Goal: Transaction & Acquisition: Book appointment/travel/reservation

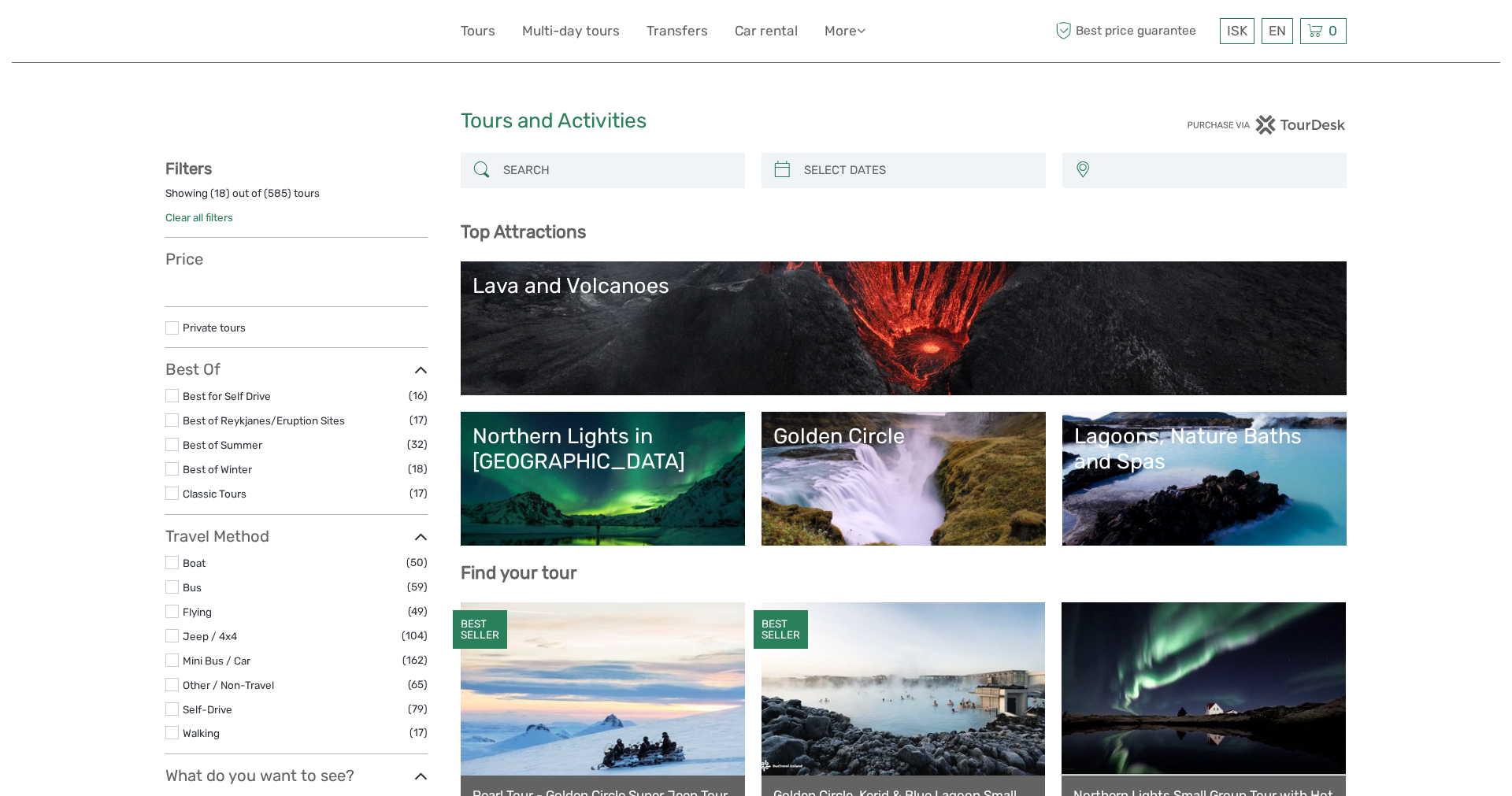
select select
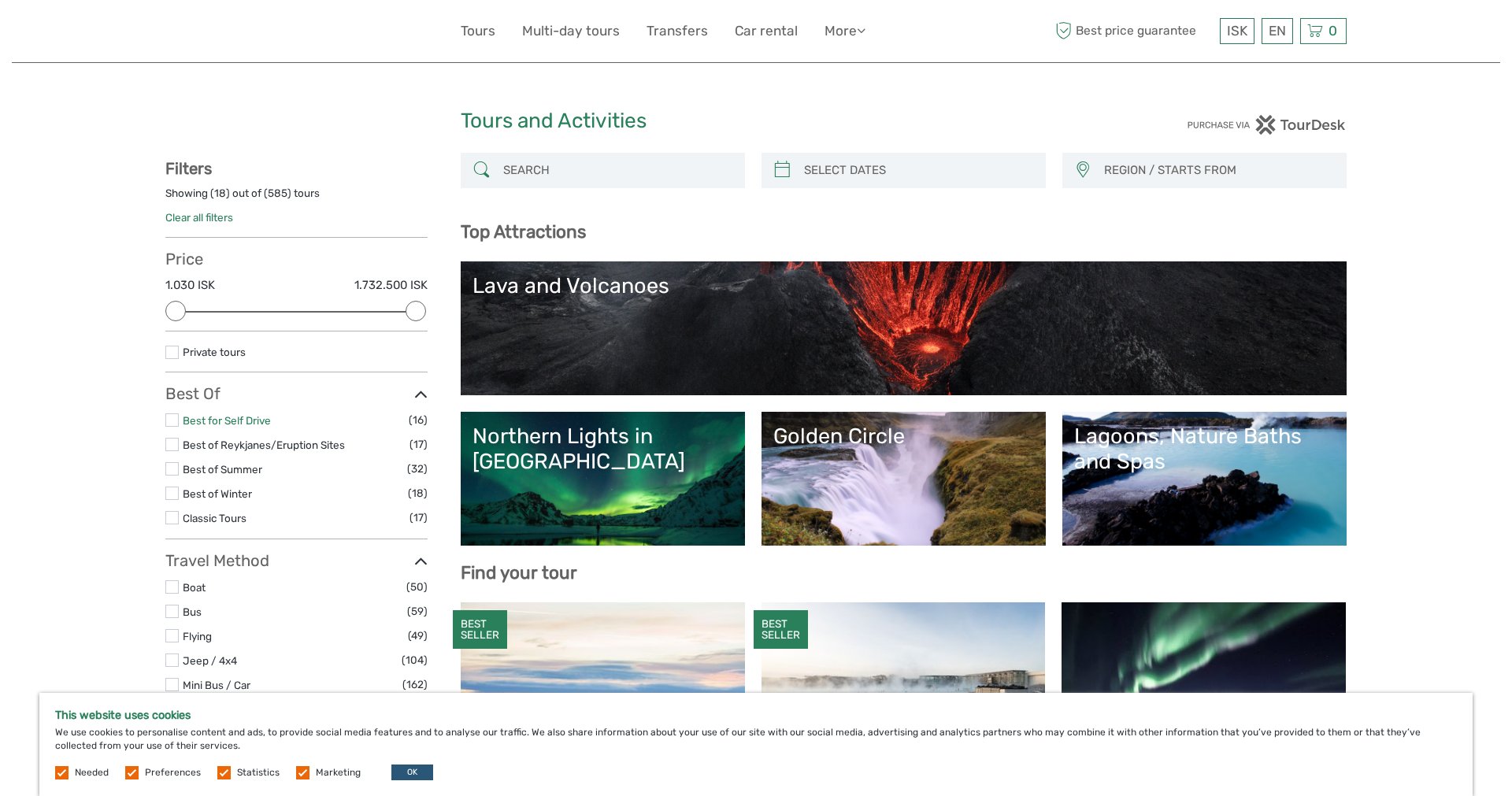
click at [258, 425] on link "Best for Self Drive" at bounding box center [227, 420] width 88 height 12
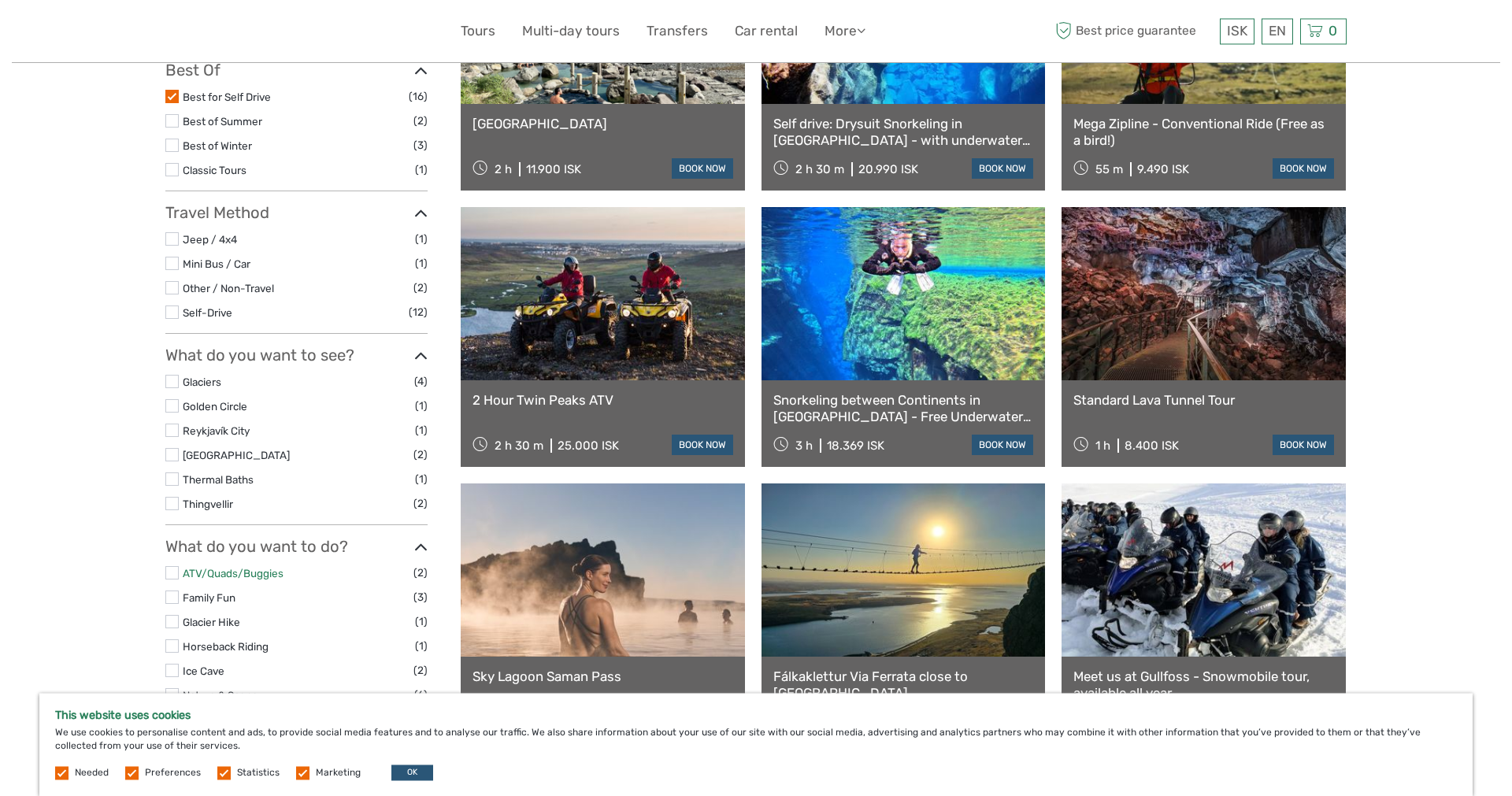
scroll to position [293, 0]
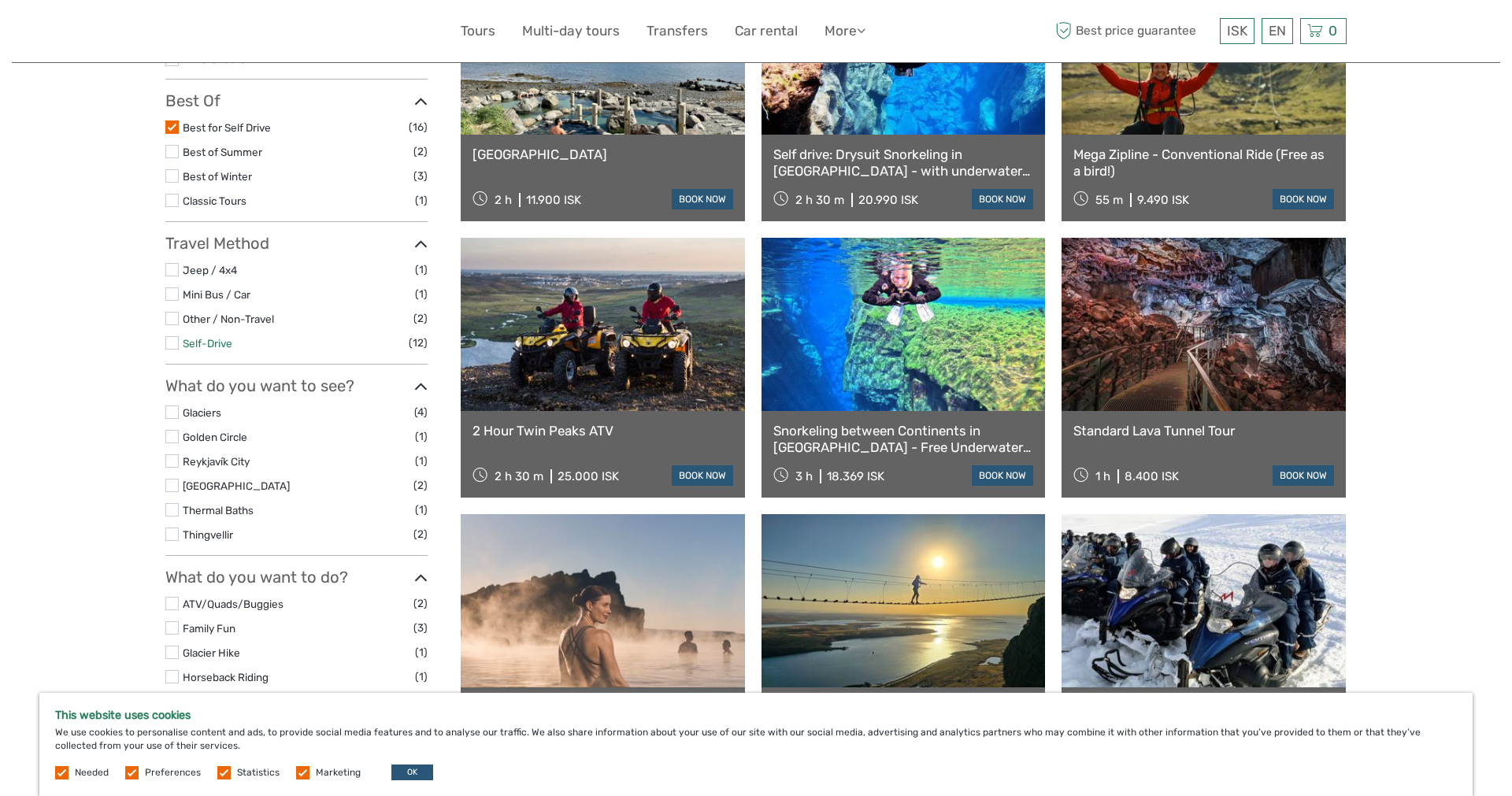
click at [206, 342] on link "Self-Drive" at bounding box center [208, 342] width 50 height 12
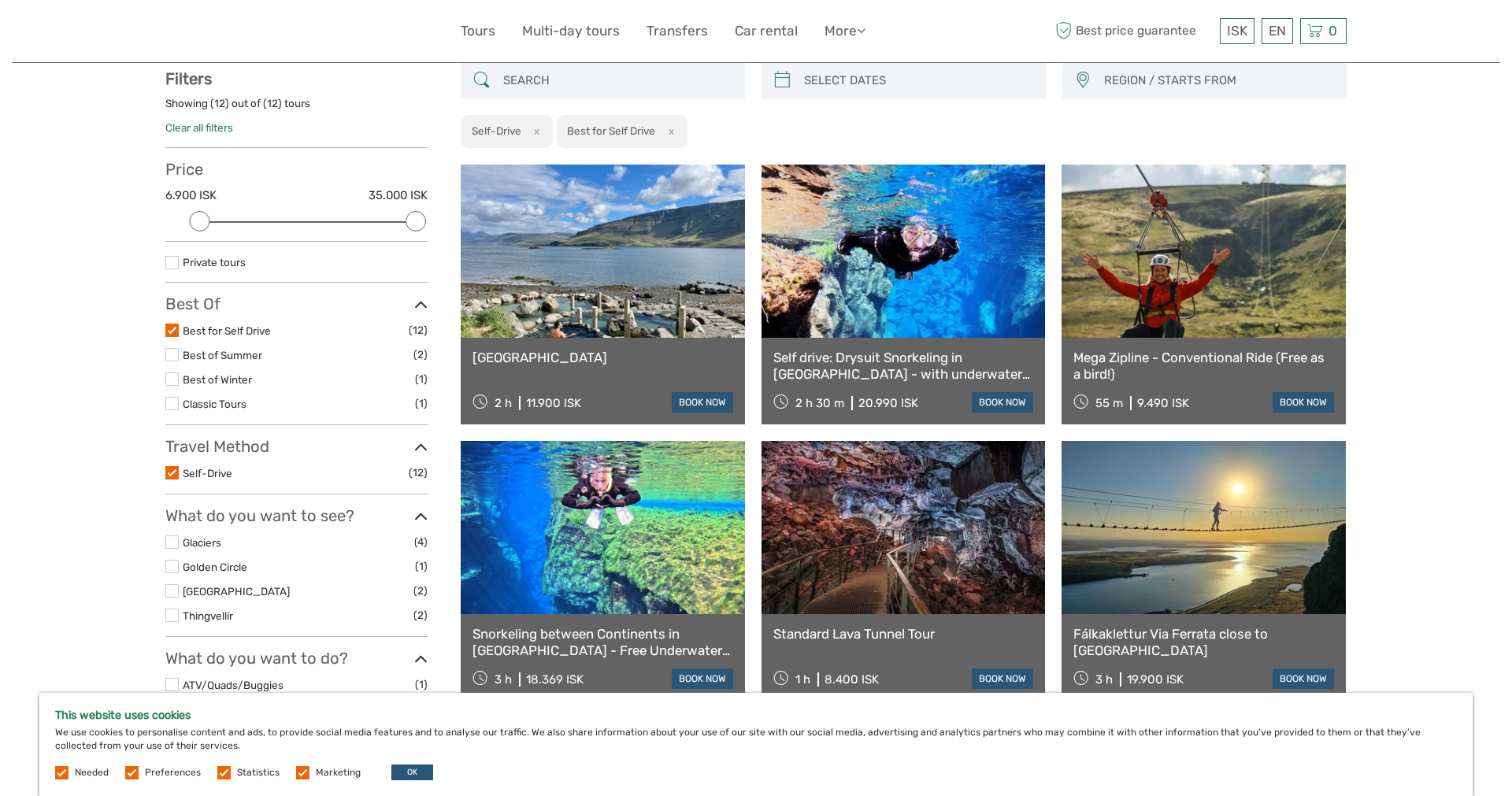
scroll to position [89, 0]
click at [626, 361] on link "[GEOGRAPHIC_DATA]" at bounding box center [602, 358] width 261 height 15
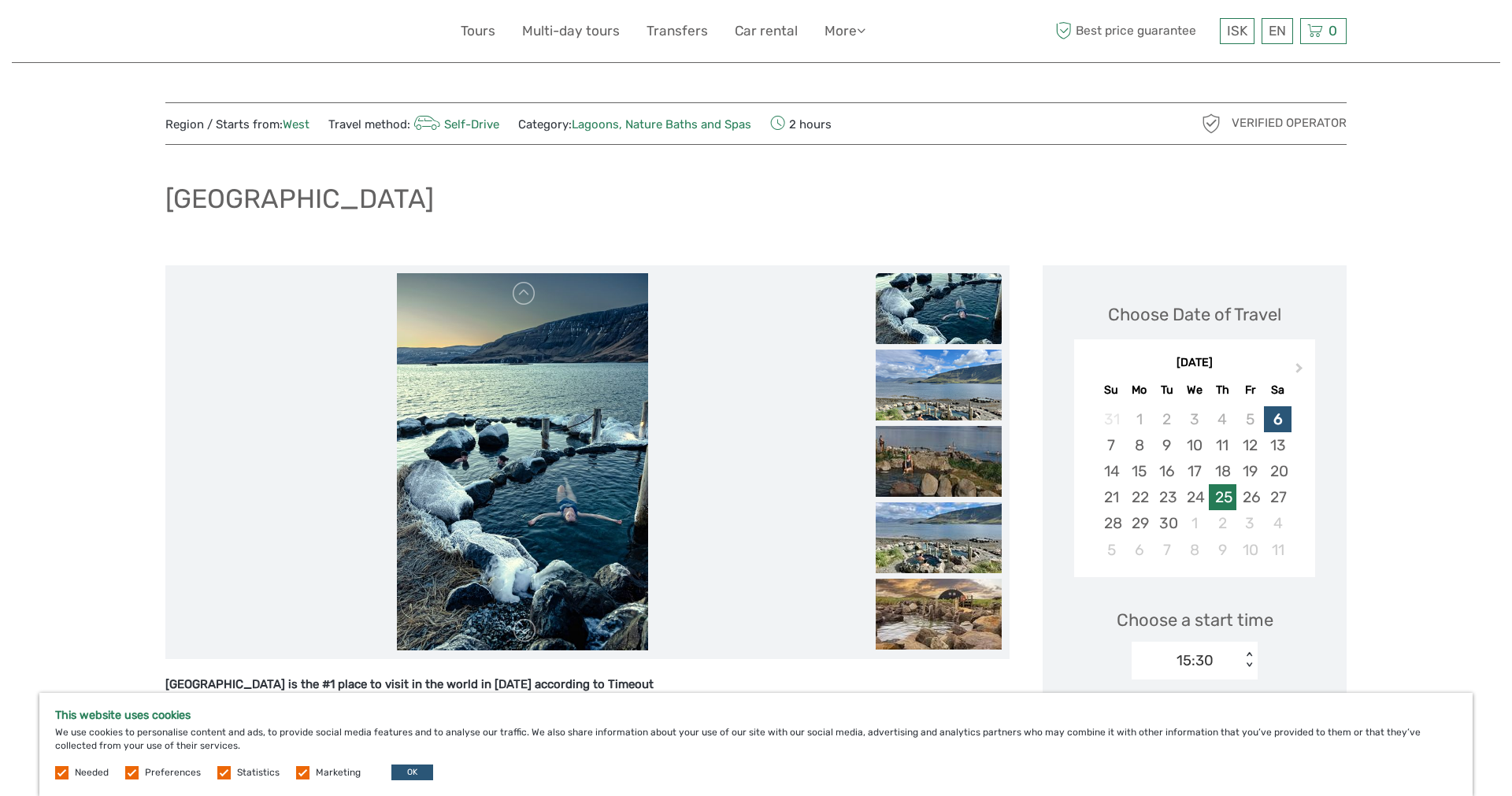
click at [1228, 496] on div "25" at bounding box center [1222, 497] width 28 height 26
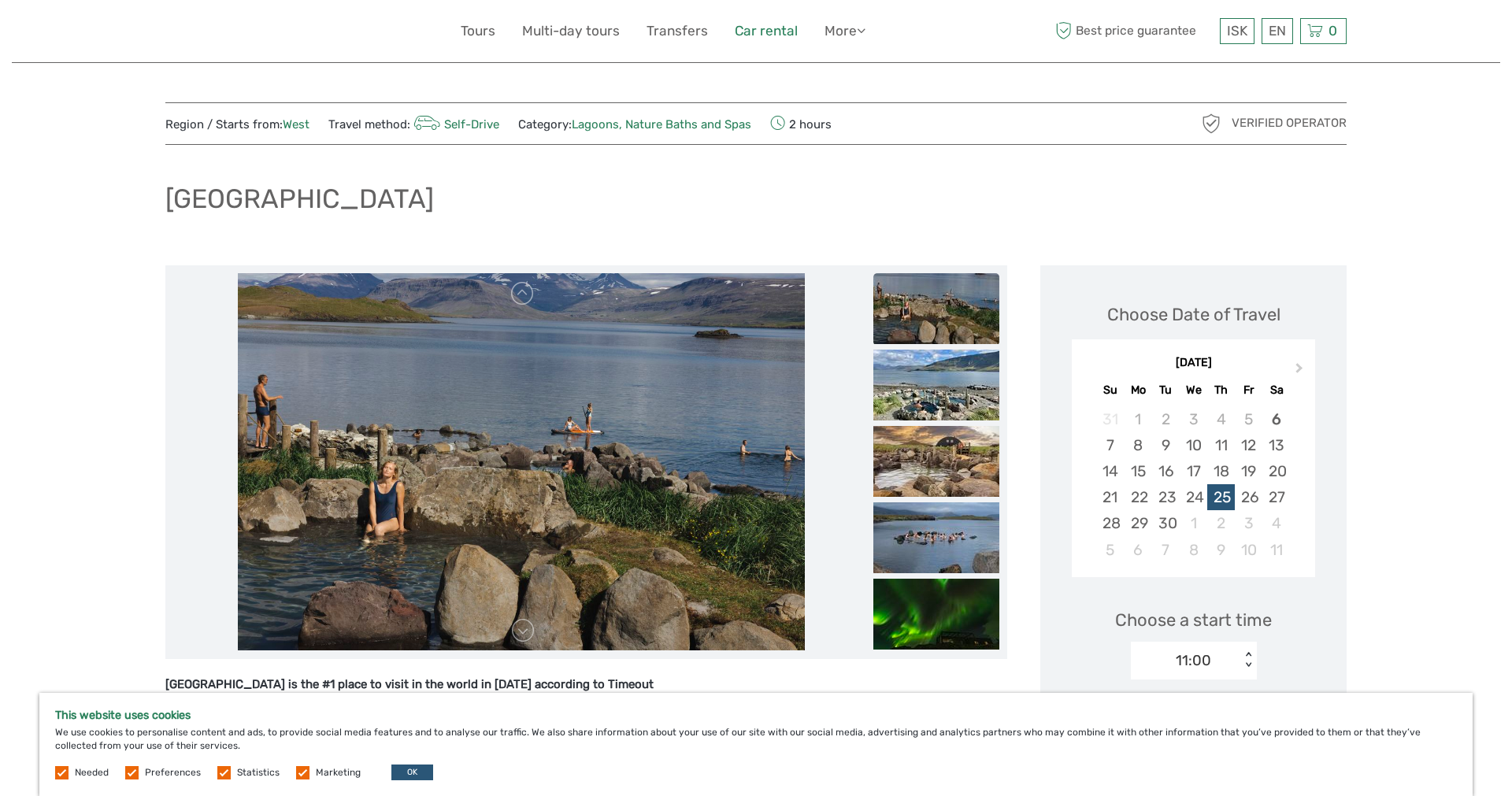
click at [760, 34] on link "Car rental" at bounding box center [767, 31] width 63 height 23
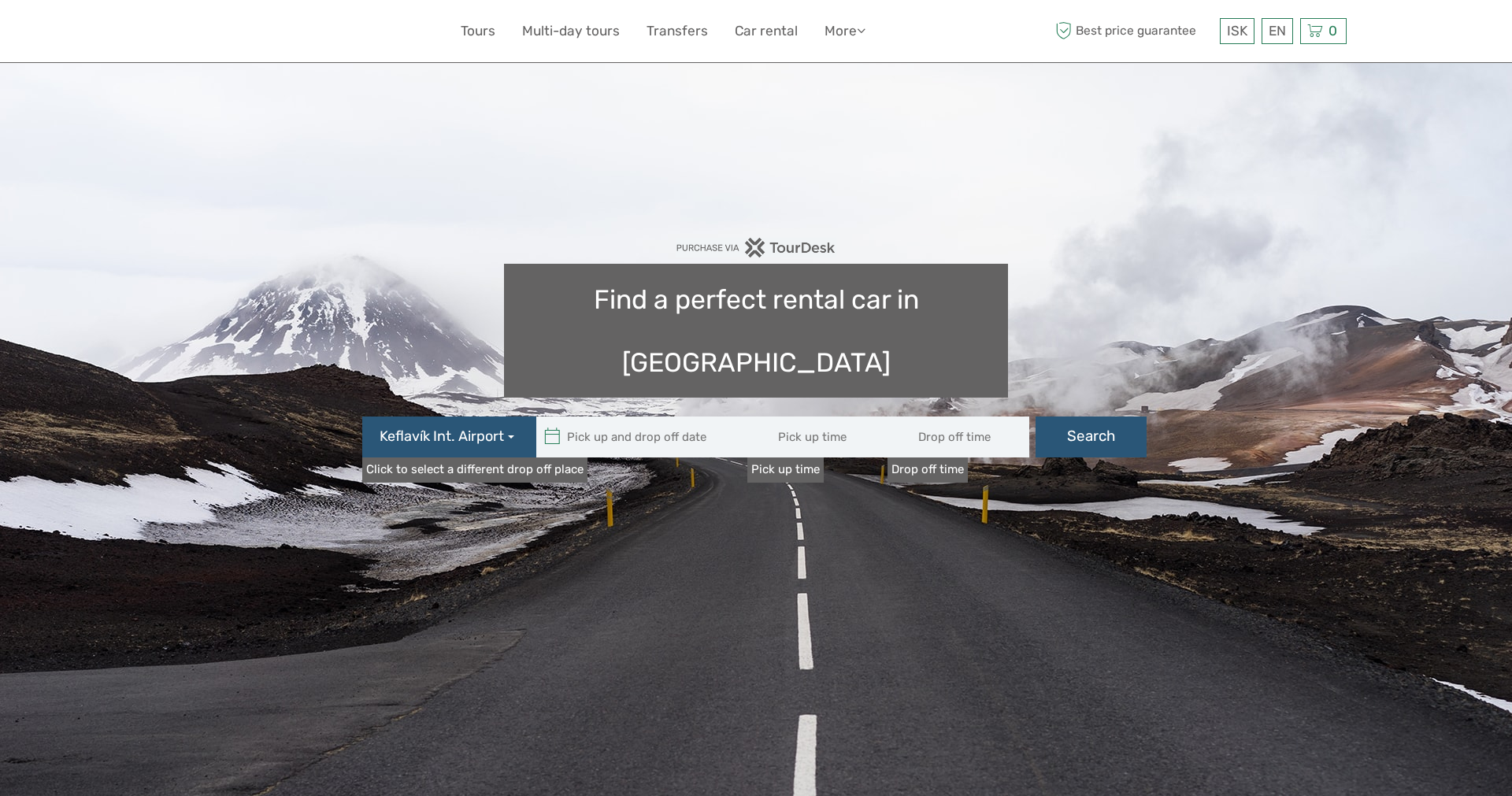
type input "08:00"
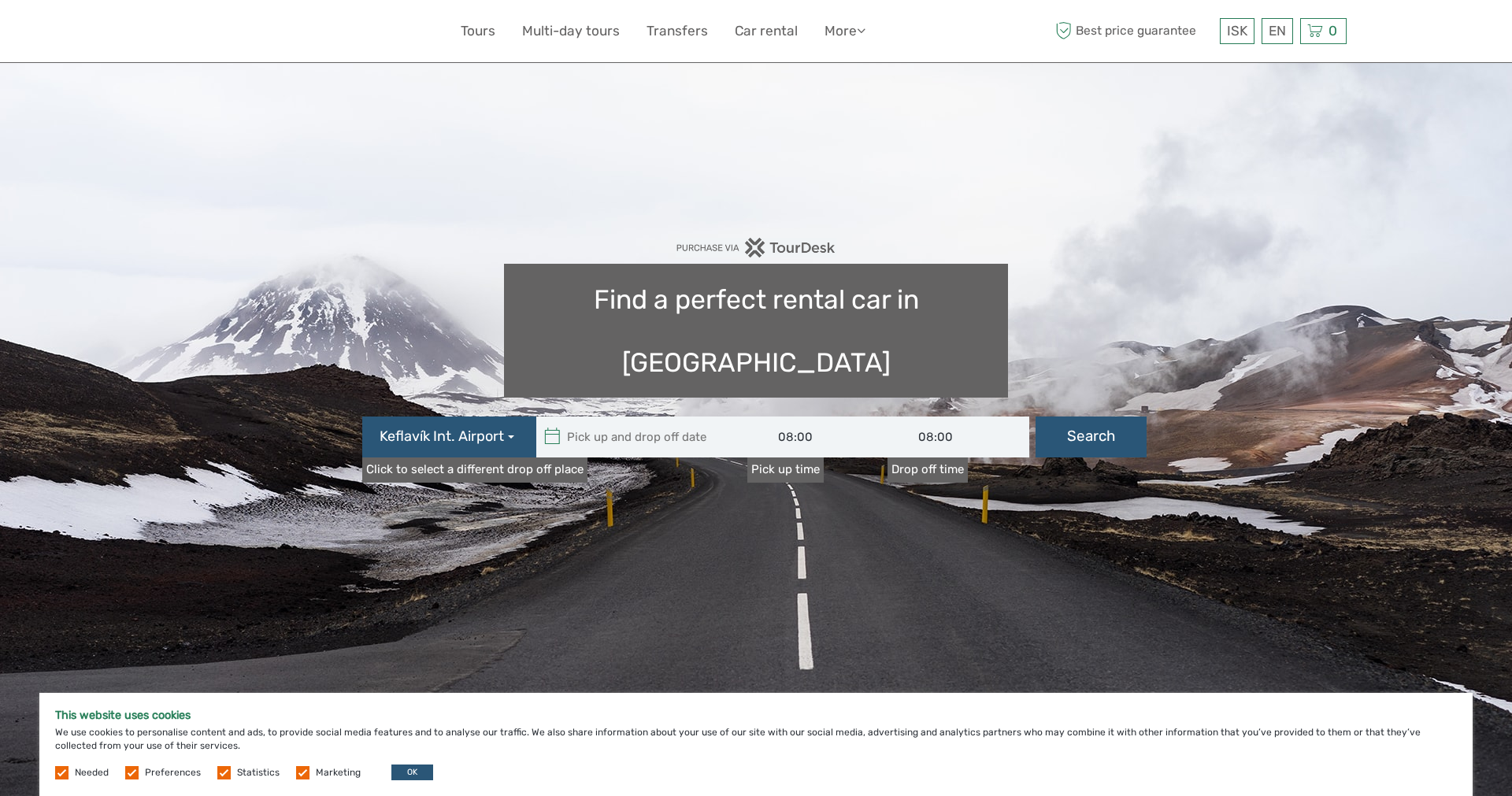
click at [558, 424] on icon at bounding box center [552, 436] width 16 height 25
type input "07/09/2025"
type input "08/09/2025"
click at [583, 416] on input "text" at bounding box center [643, 436] width 213 height 41
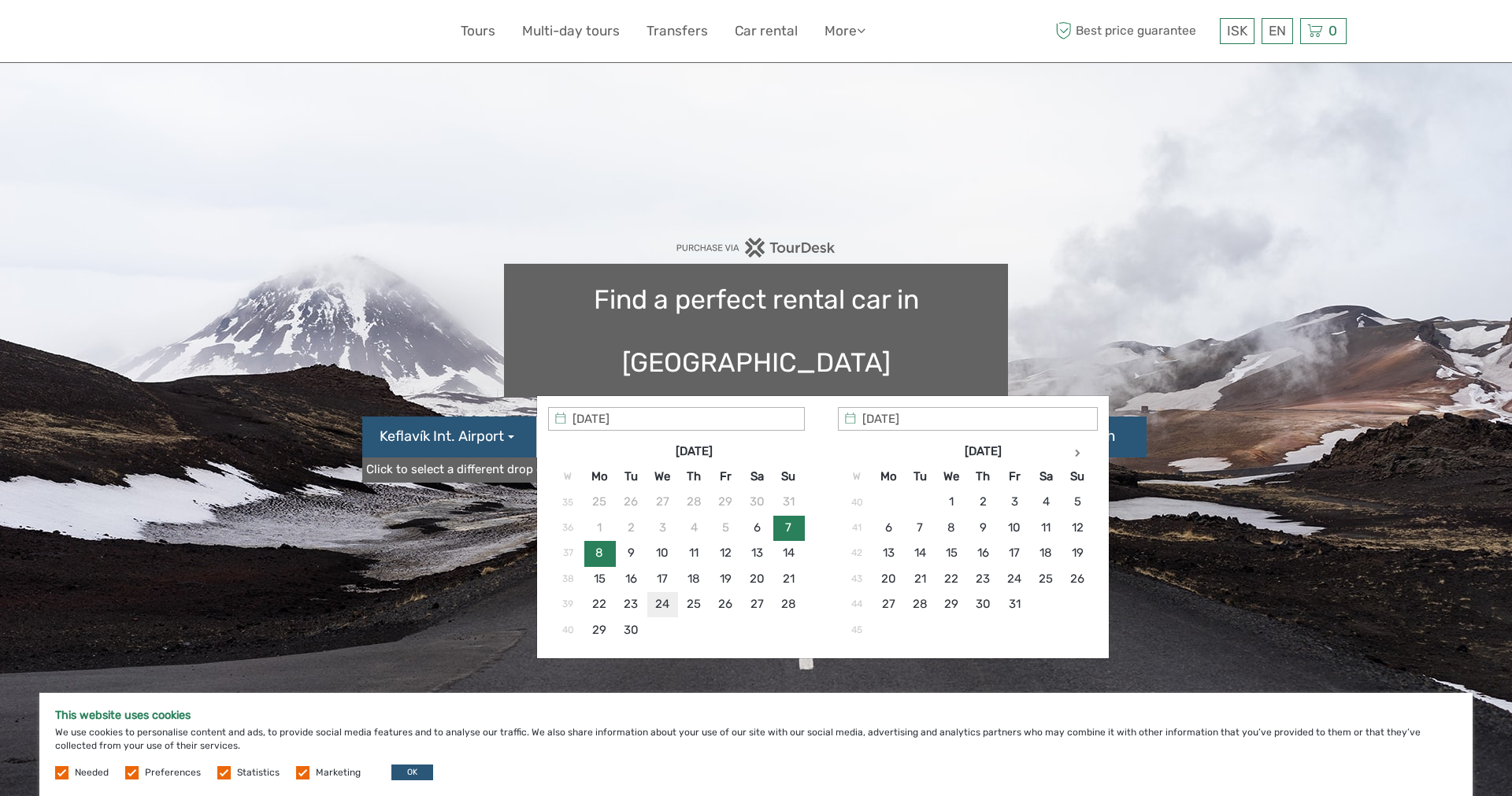
type input "24/09/2025"
type input "01/10/2025"
type input "24/09/2025 - 01/10/2025"
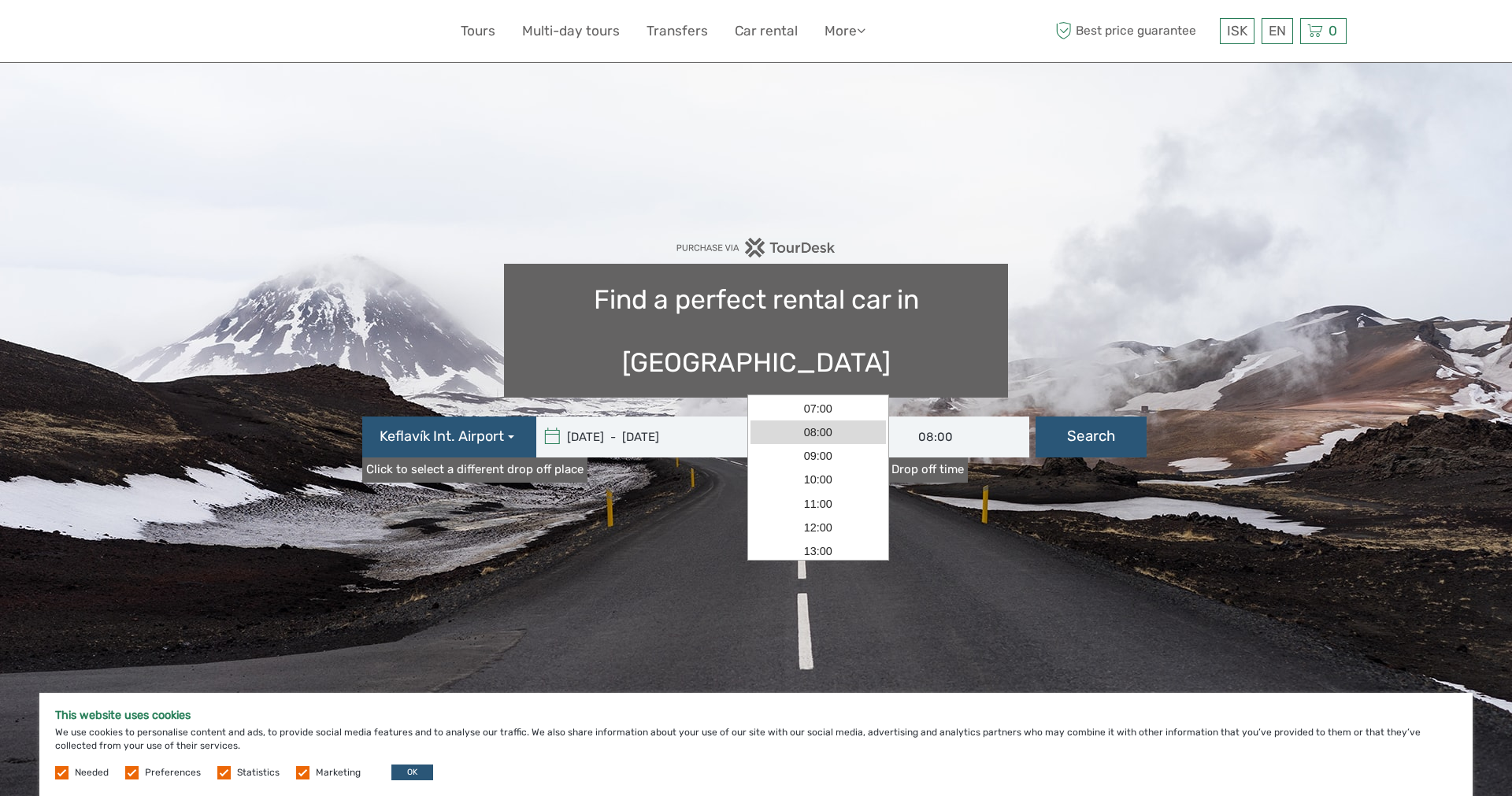
click at [794, 416] on input "08:00" at bounding box center [818, 436] width 141 height 41
click at [789, 465] on link "16:00" at bounding box center [818, 463] width 136 height 24
type input "16:00"
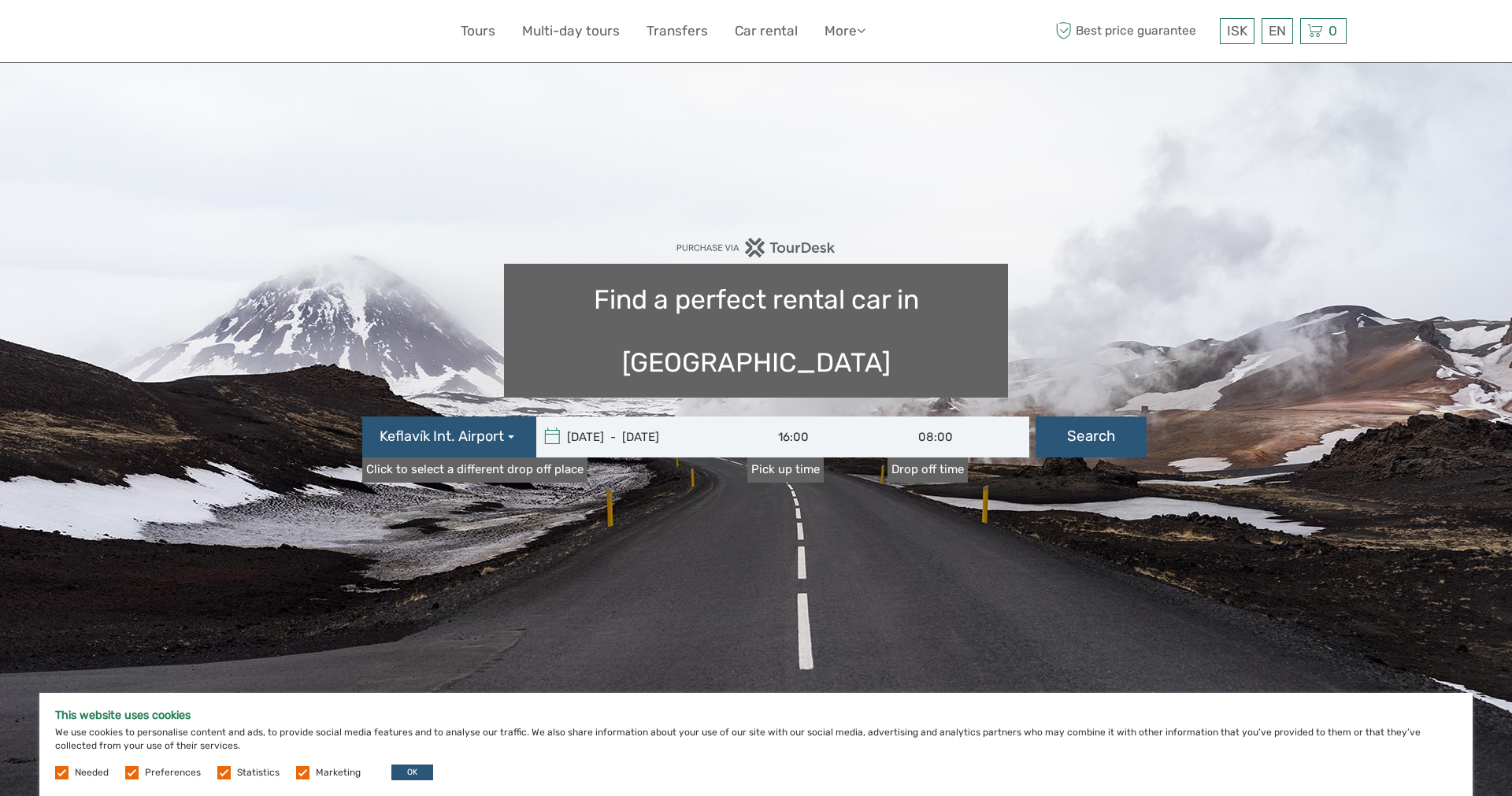
click at [916, 416] on input "08:00" at bounding box center [958, 436] width 141 height 41
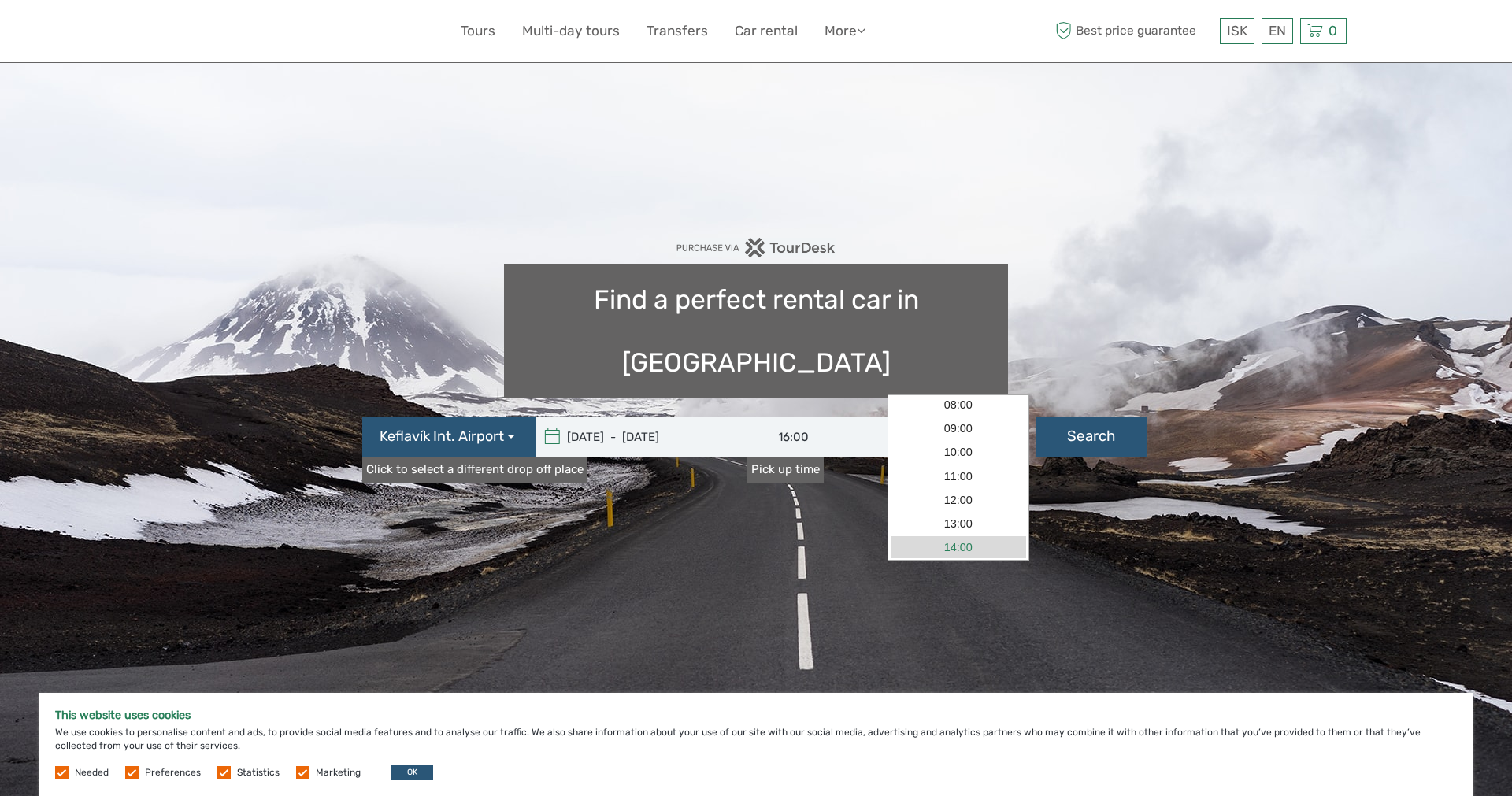
scroll to position [0, 0]
click at [929, 411] on link "07:00" at bounding box center [958, 409] width 136 height 24
type input "07:00"
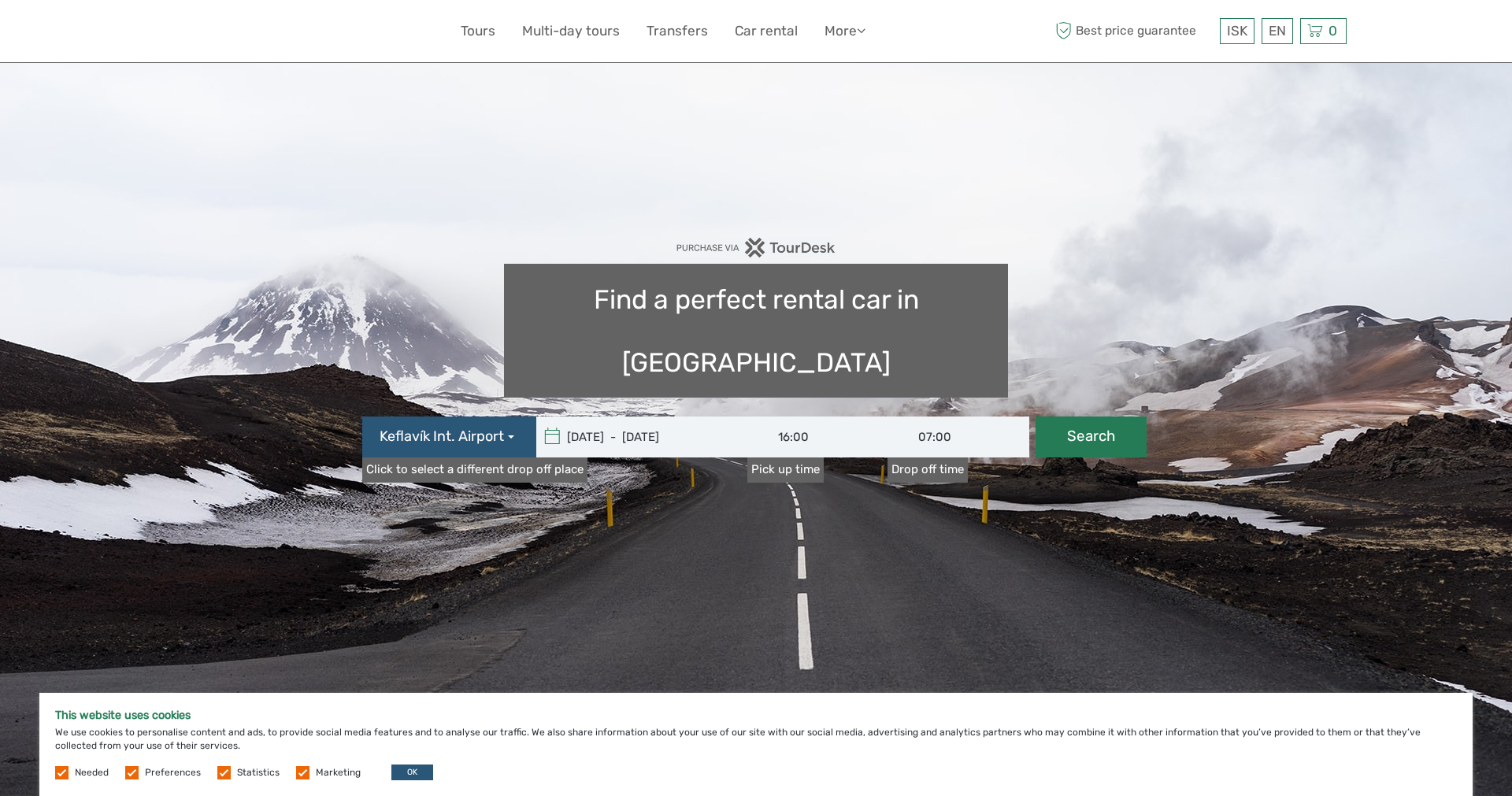
click at [1085, 416] on button "Search" at bounding box center [1091, 436] width 111 height 41
type input "24/09/2025 - 01/10/2025"
type input "16:00"
type input "07:00"
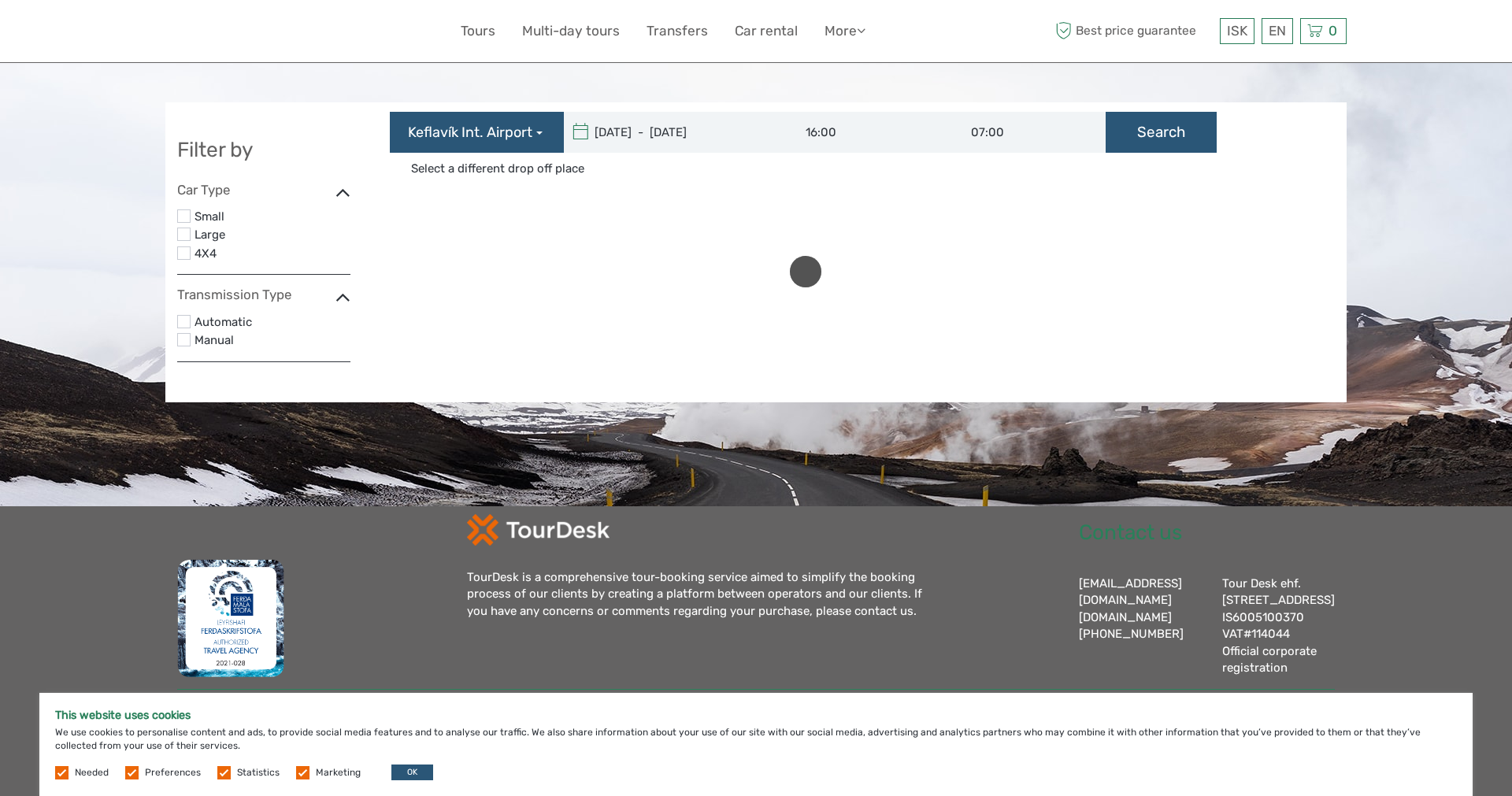
click at [189, 236] on label at bounding box center [184, 235] width 13 height 13
click at [0, 0] on input "checkbox" at bounding box center [0, 0] width 0 height 0
